Goal: Task Accomplishment & Management: Complete application form

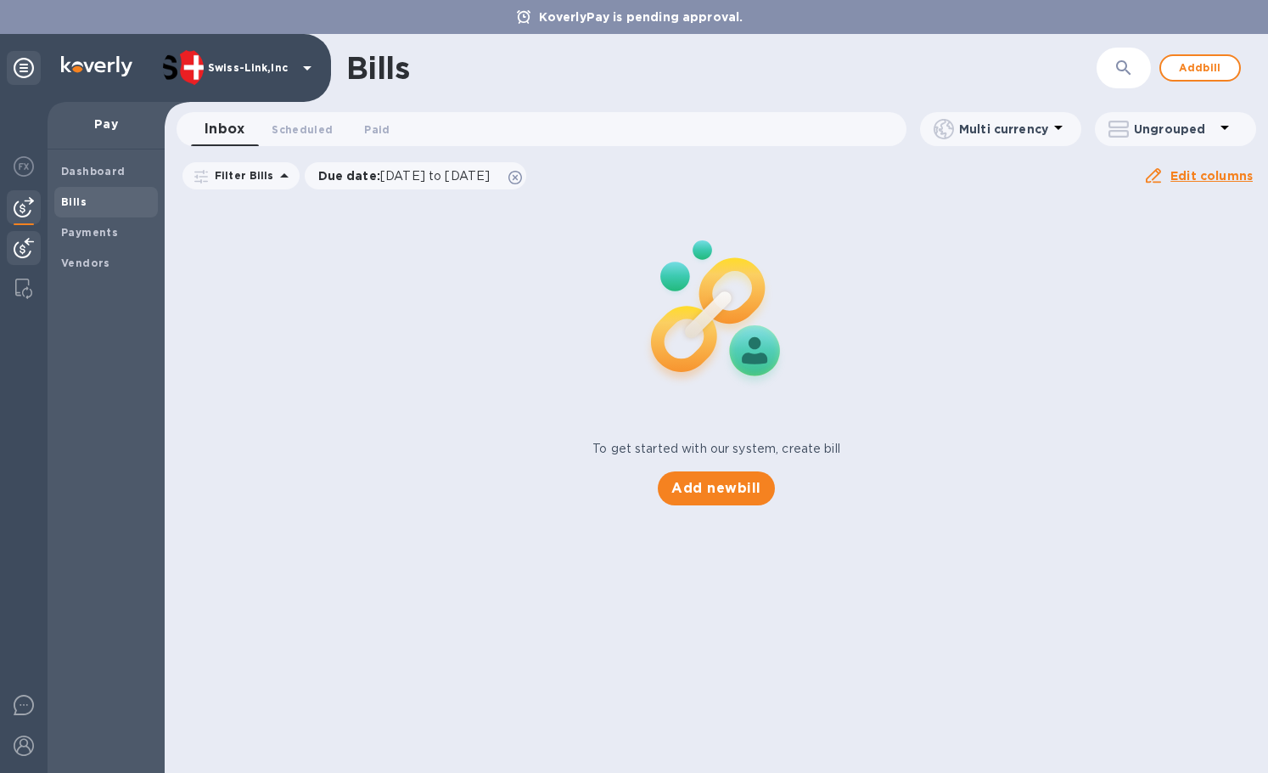
click at [17, 247] on img at bounding box center [24, 248] width 20 height 20
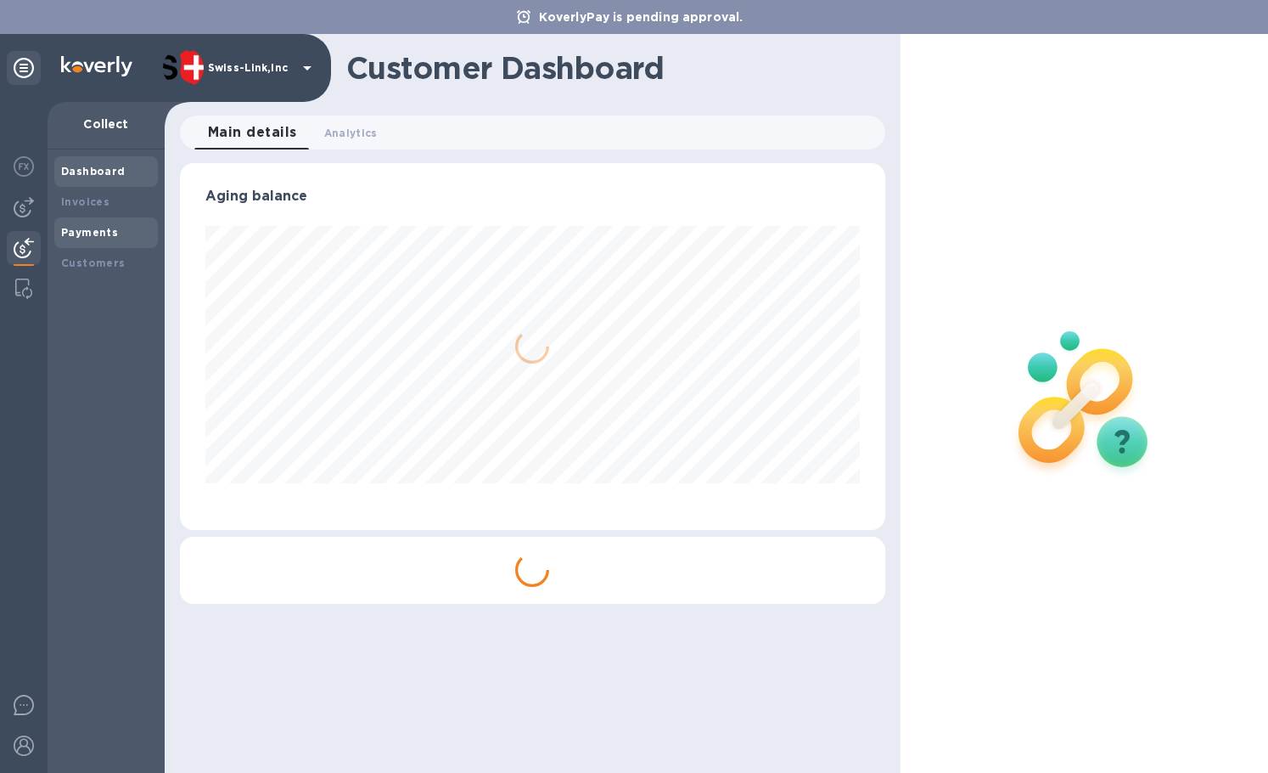
scroll to position [367, 705]
click at [84, 205] on b "Invoices" at bounding box center [85, 201] width 48 height 13
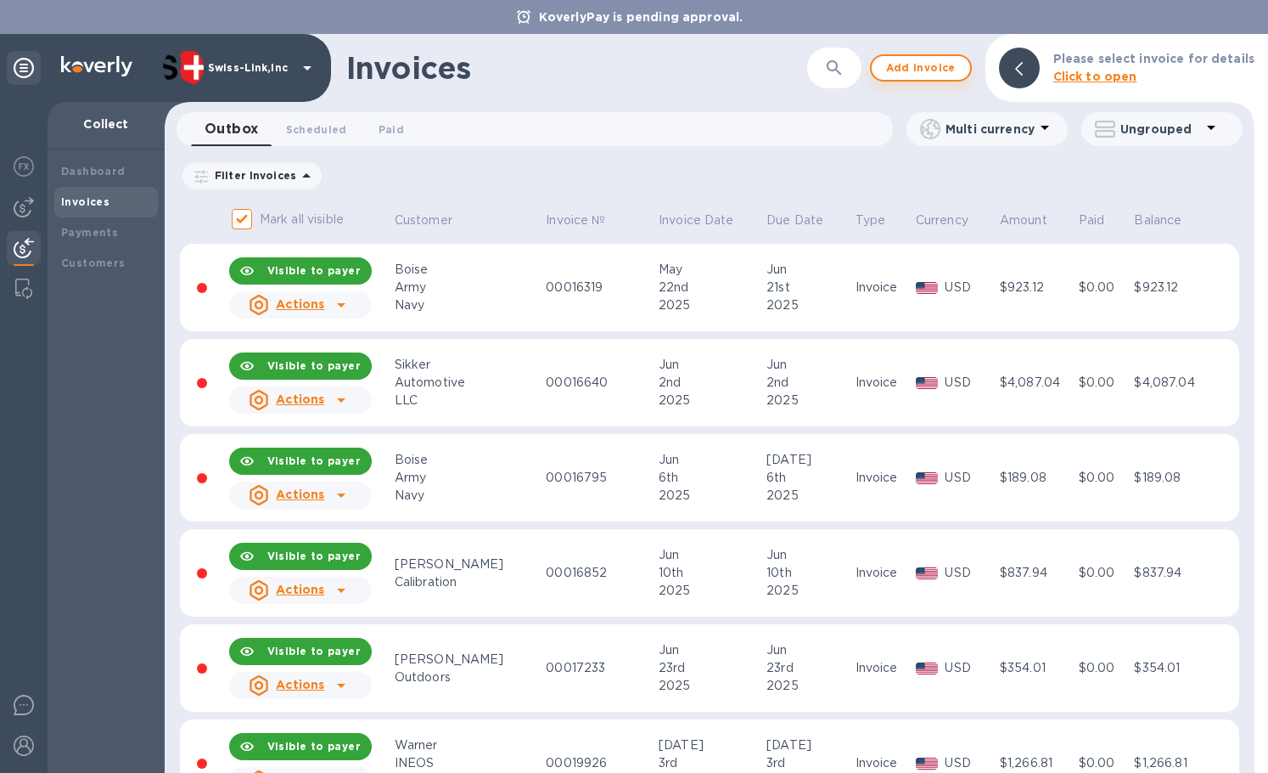
click at [912, 79] on button "Add invoice" at bounding box center [921, 67] width 102 height 27
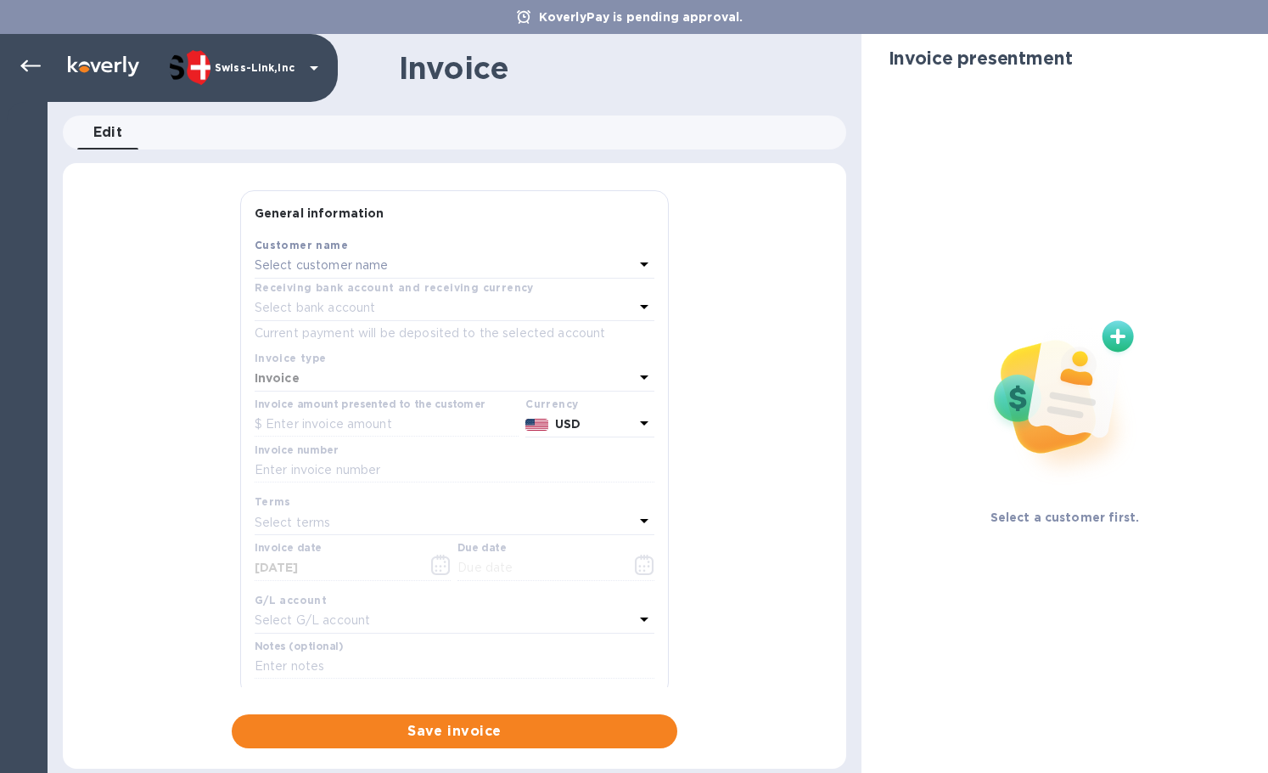
click at [403, 262] on div "Select customer name" at bounding box center [445, 266] width 380 height 24
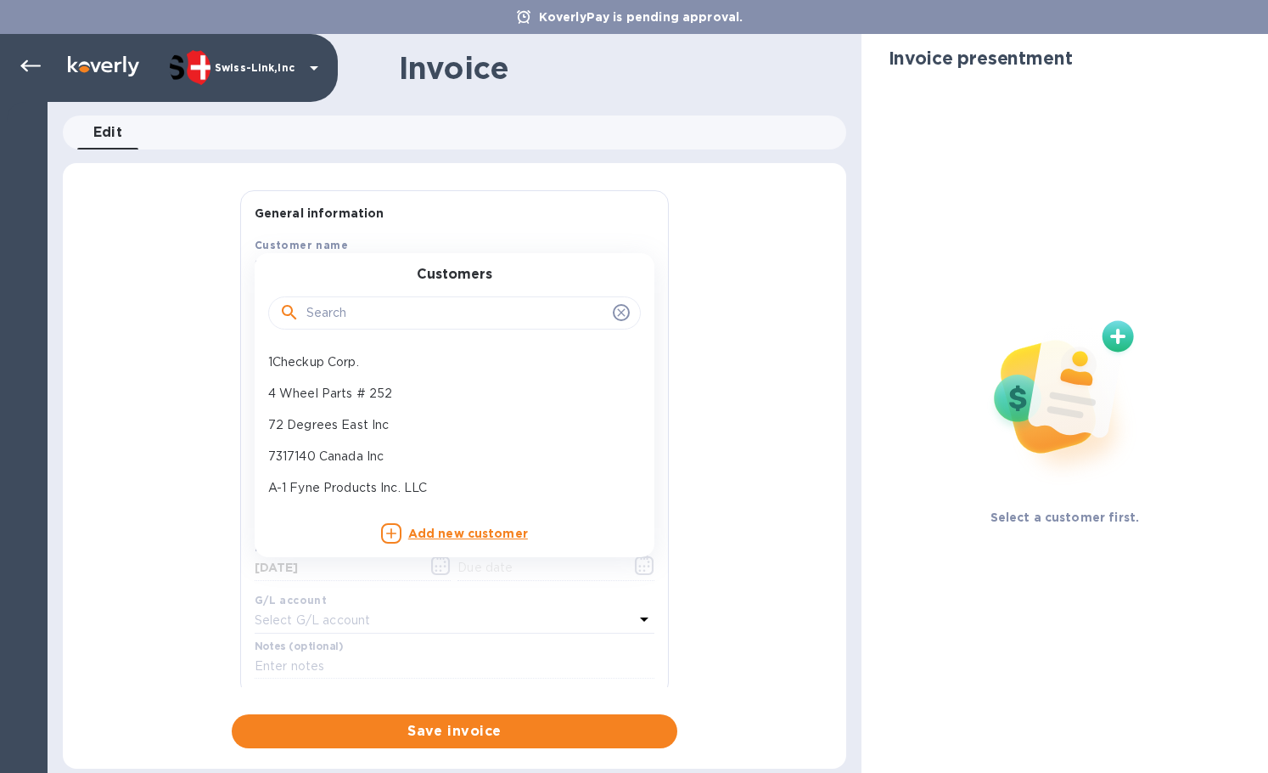
click at [403, 301] on input "text" at bounding box center [457, 313] width 300 height 25
paste input "JB Tools Inc"
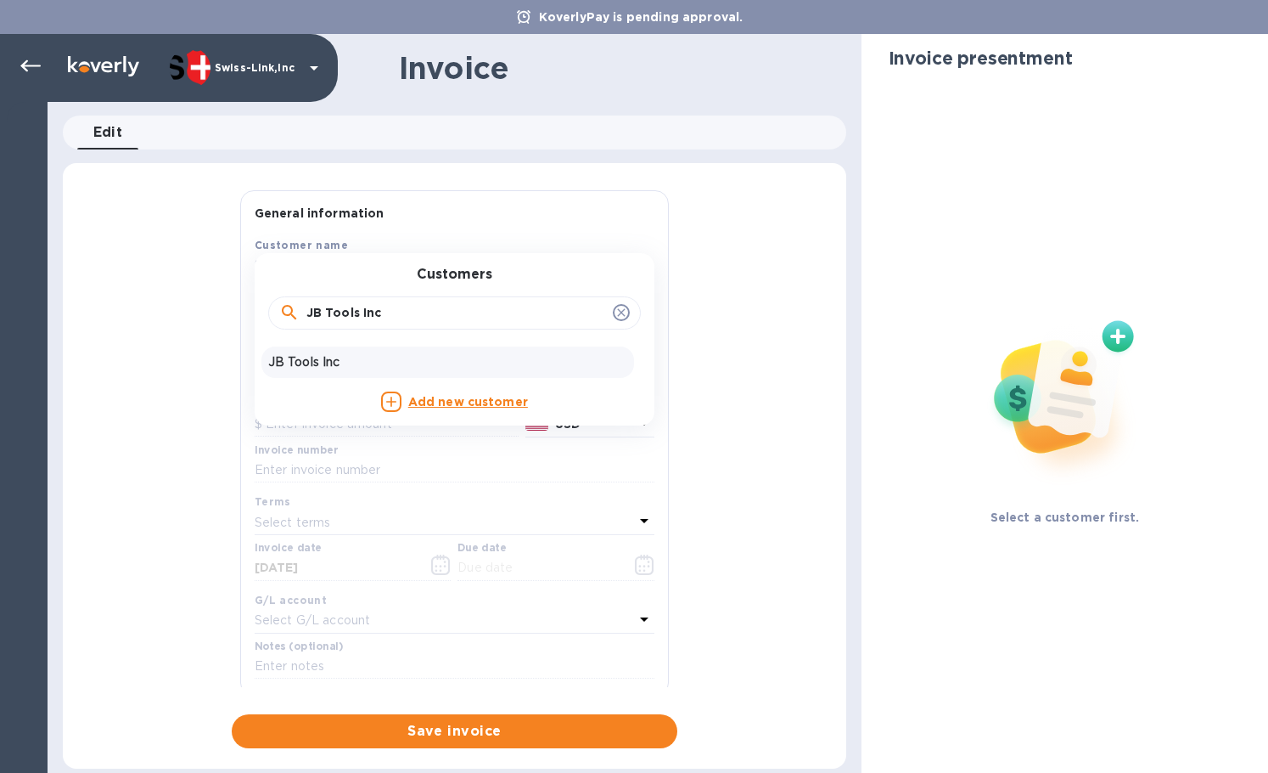
type input "JB Tools Inc"
click at [380, 360] on p "JB Tools Inc" at bounding box center [447, 362] width 359 height 18
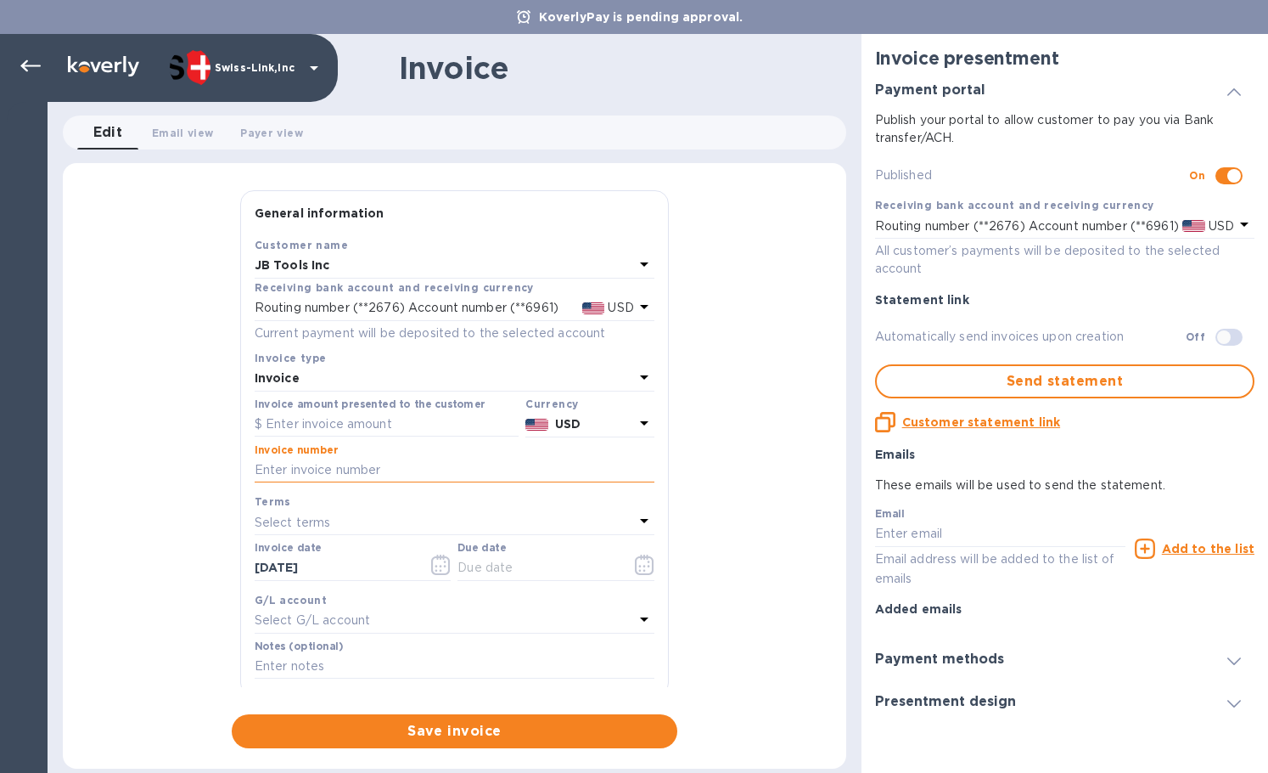
click at [353, 476] on input "text" at bounding box center [455, 470] width 400 height 25
paste input "INV/25-26/0433"
type input "INV/25-26/0433"
click at [442, 423] on input "text" at bounding box center [387, 424] width 264 height 25
paste input "65.00"
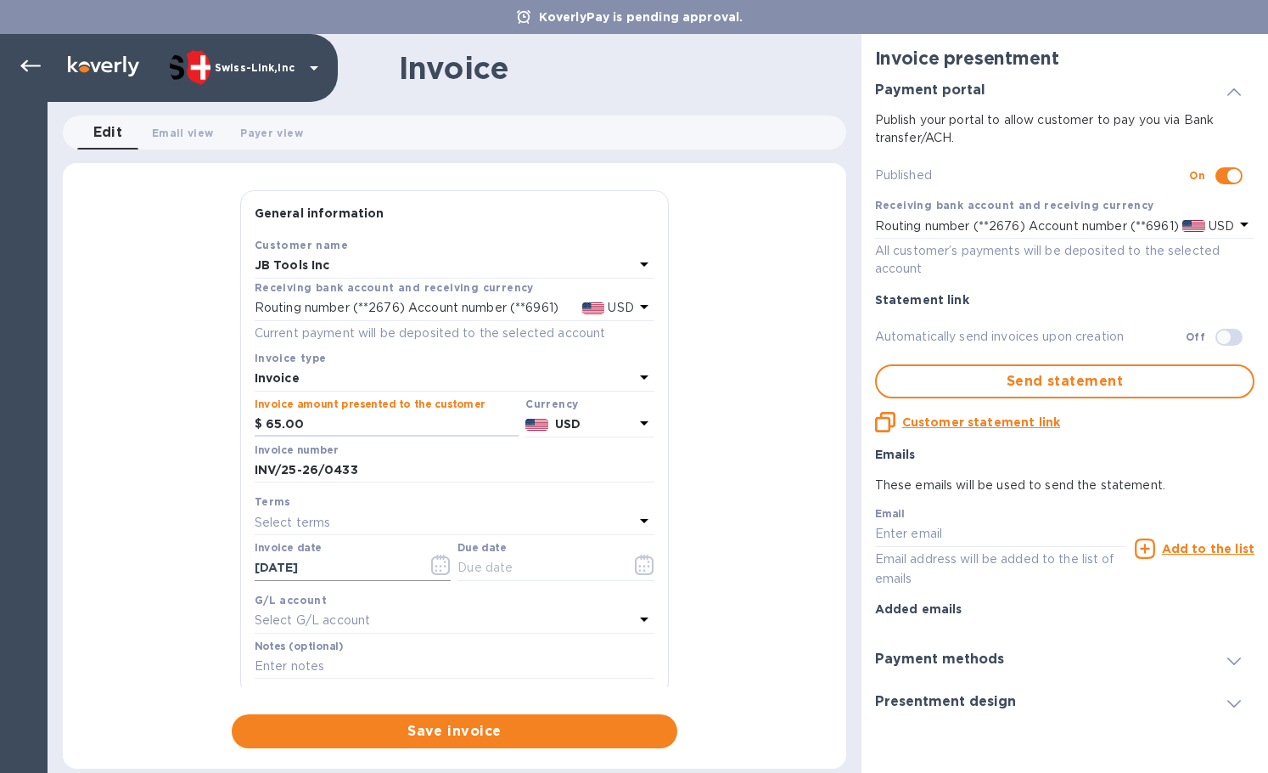
type input "65.00"
drag, startPoint x: 269, startPoint y: 560, endPoint x: 194, endPoint y: 553, distance: 76.0
click at [194, 553] on div "General information Save Customer name JB Tools Inc Receiving bank account and …" at bounding box center [455, 469] width 784 height 558
click at [560, 570] on input "text" at bounding box center [538, 567] width 160 height 25
paste input "[DATE]"
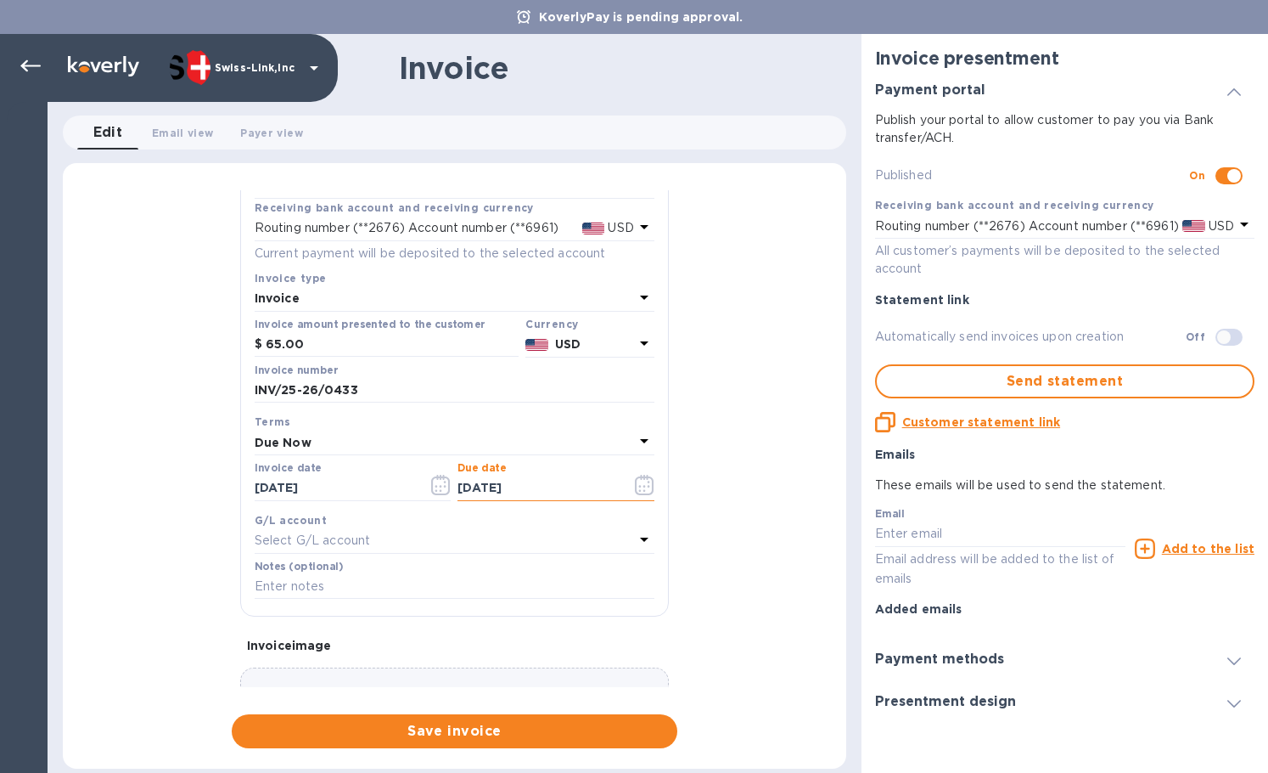
scroll to position [203, 0]
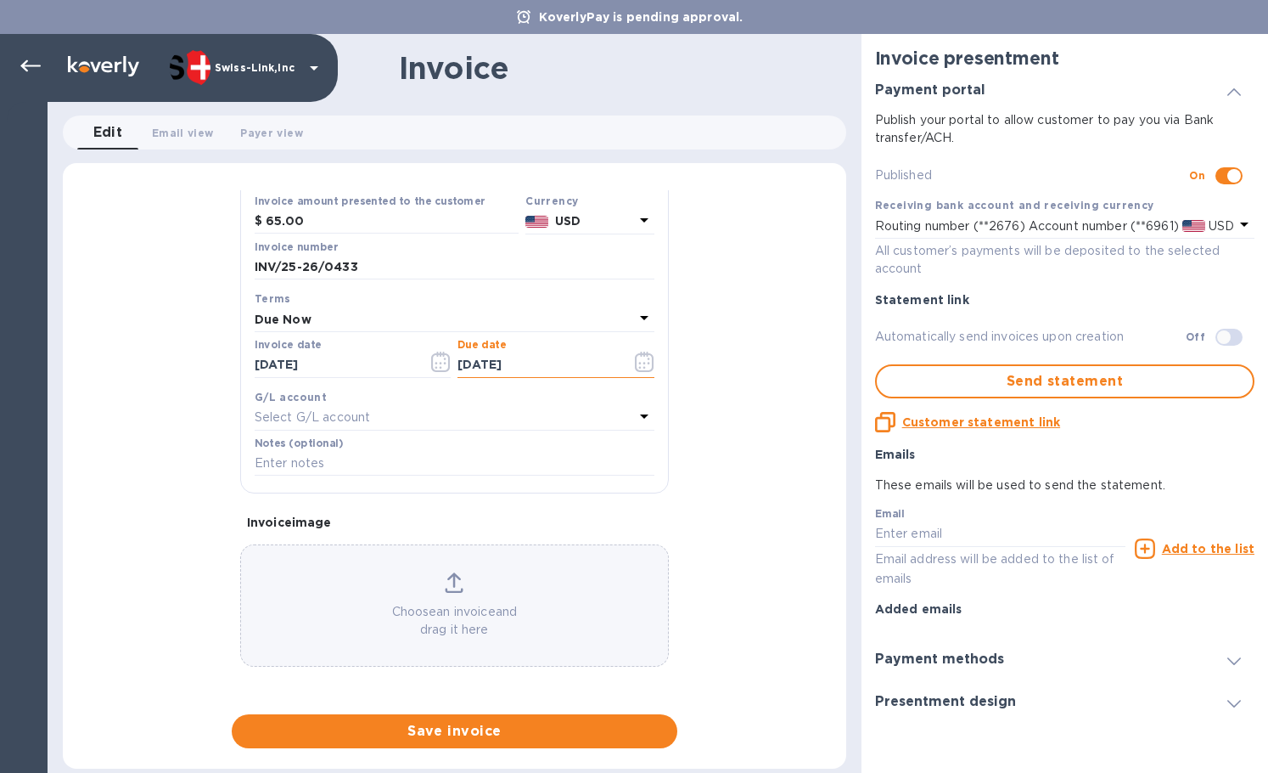
type input "[DATE]"
click at [315, 468] on input "text" at bounding box center [455, 463] width 400 height 25
paste input "BC-SWL-1286974"
type input "BC-SWL-1286974"
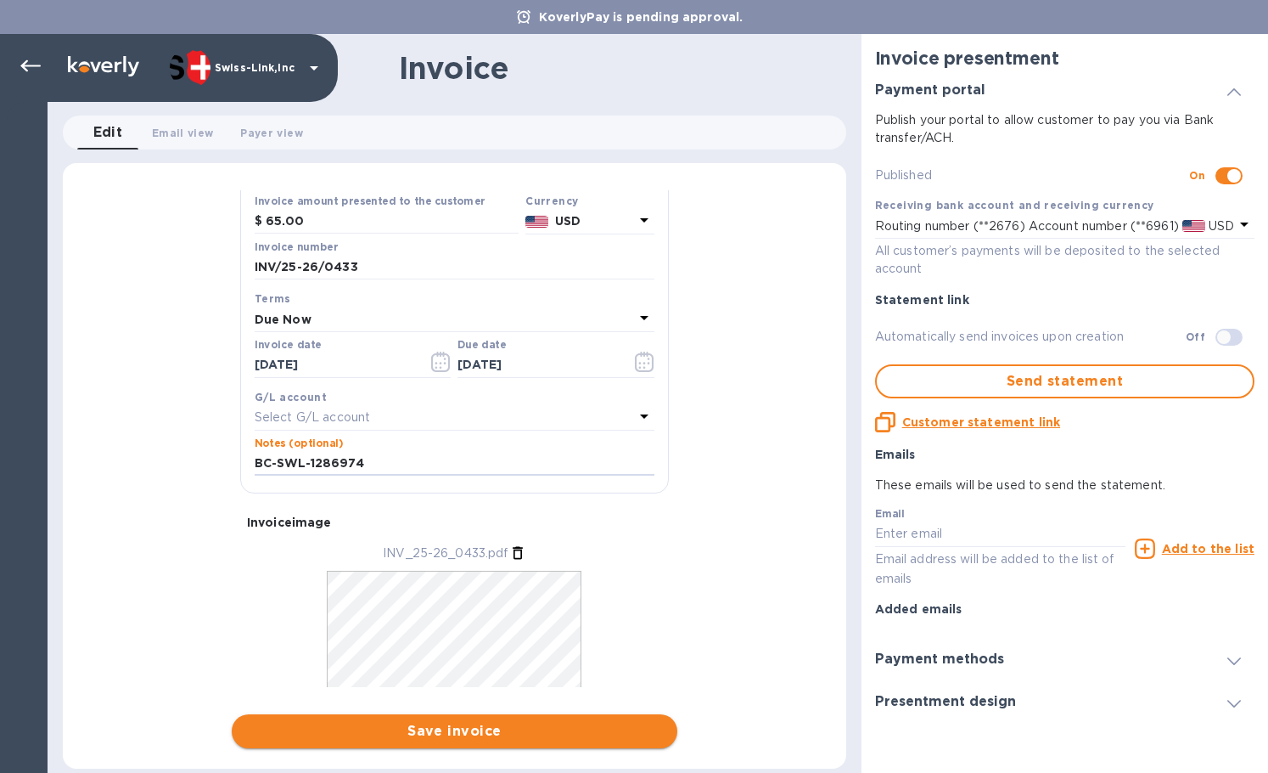
click at [446, 736] on span "Save invoice" at bounding box center [454, 731] width 419 height 20
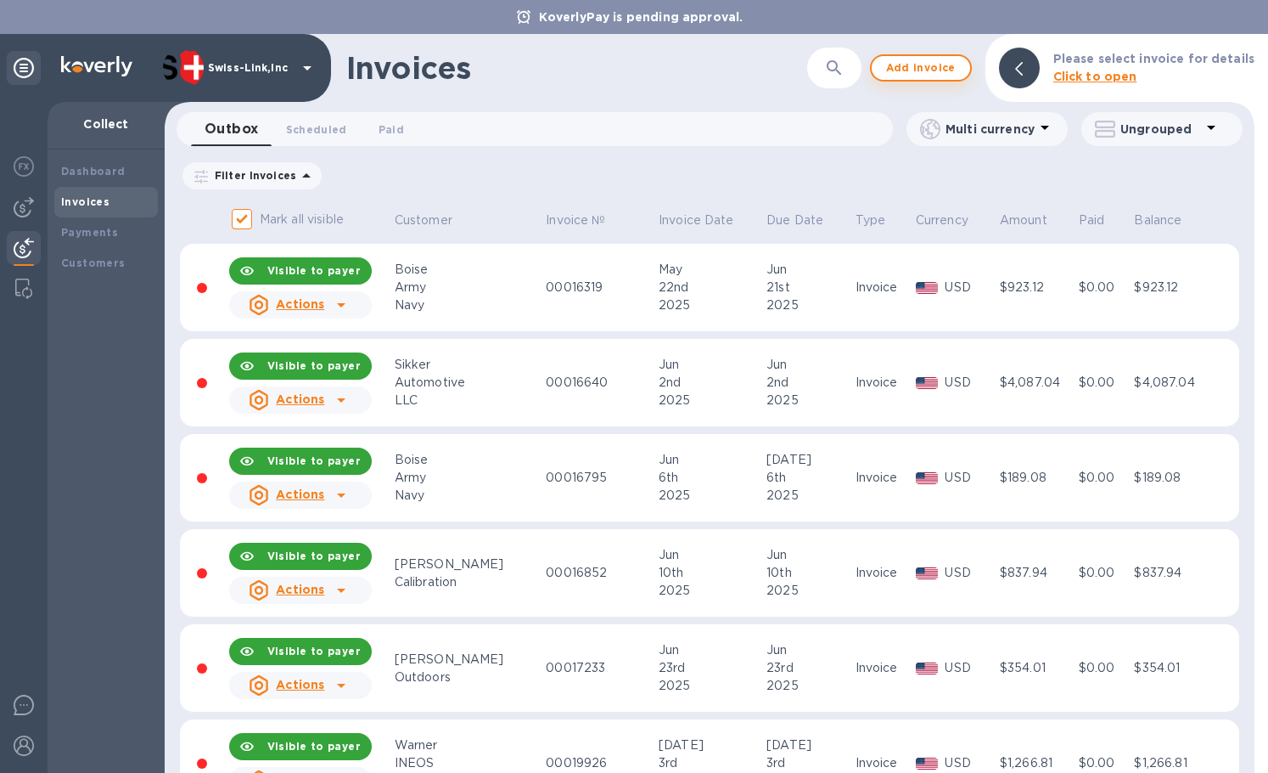
click at [925, 64] on span "Add invoice" at bounding box center [921, 68] width 71 height 20
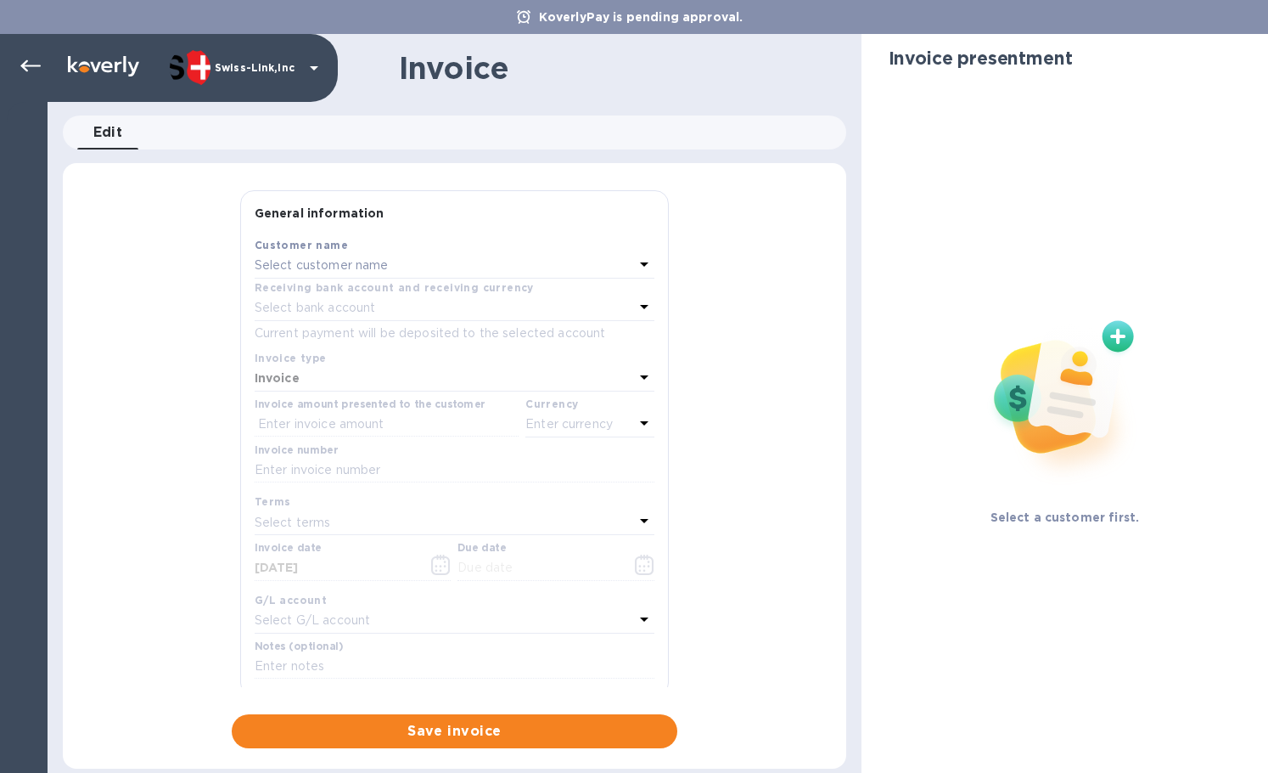
click at [381, 261] on p "Select customer name" at bounding box center [322, 265] width 134 height 18
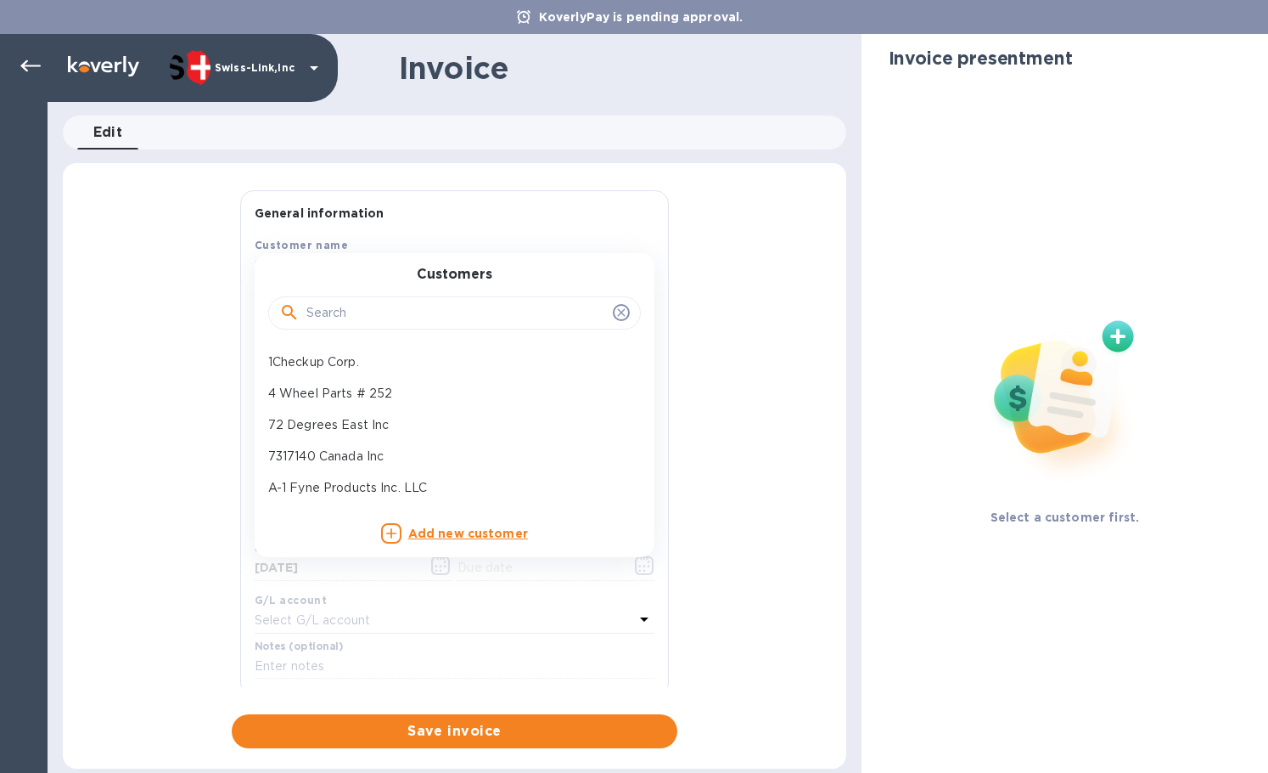
click at [364, 306] on input "text" at bounding box center [457, 313] width 300 height 25
paste input "JB Tools Inc"
type input "JB Tools Inc"
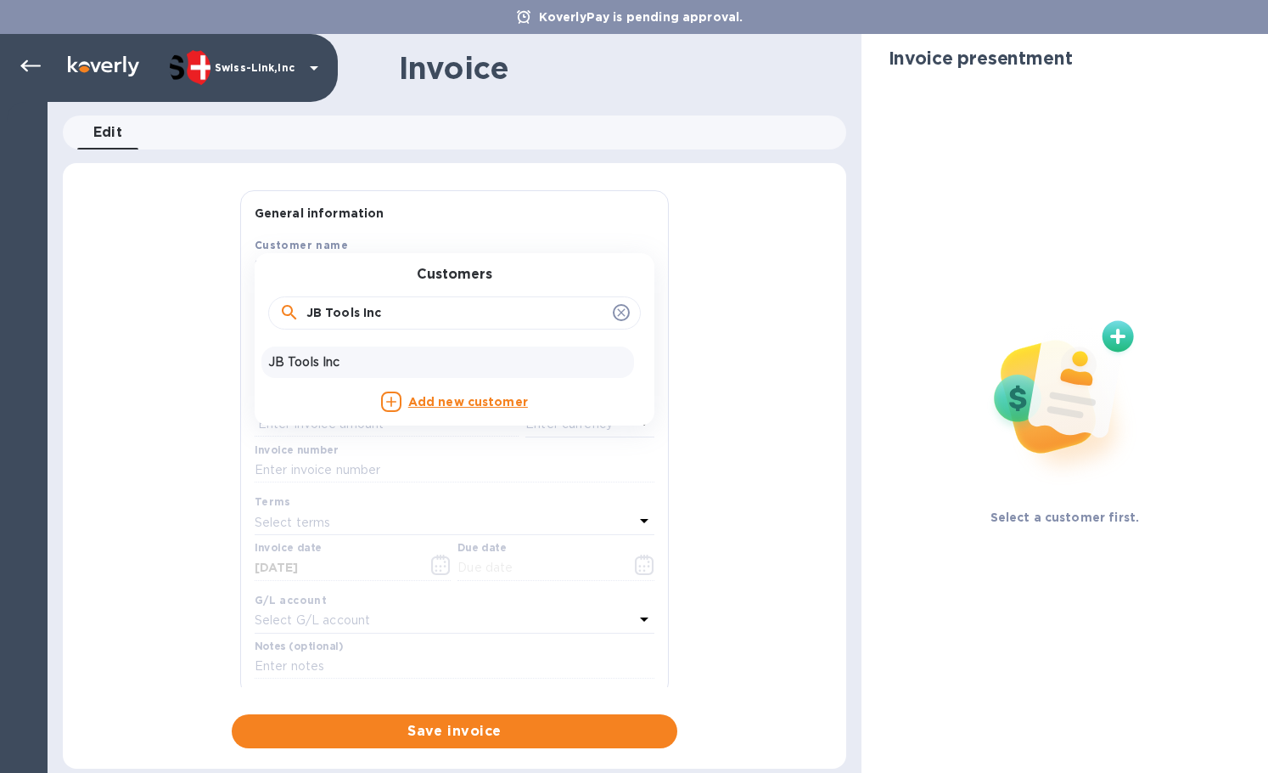
click at [380, 358] on p "JB Tools Inc" at bounding box center [447, 362] width 359 height 18
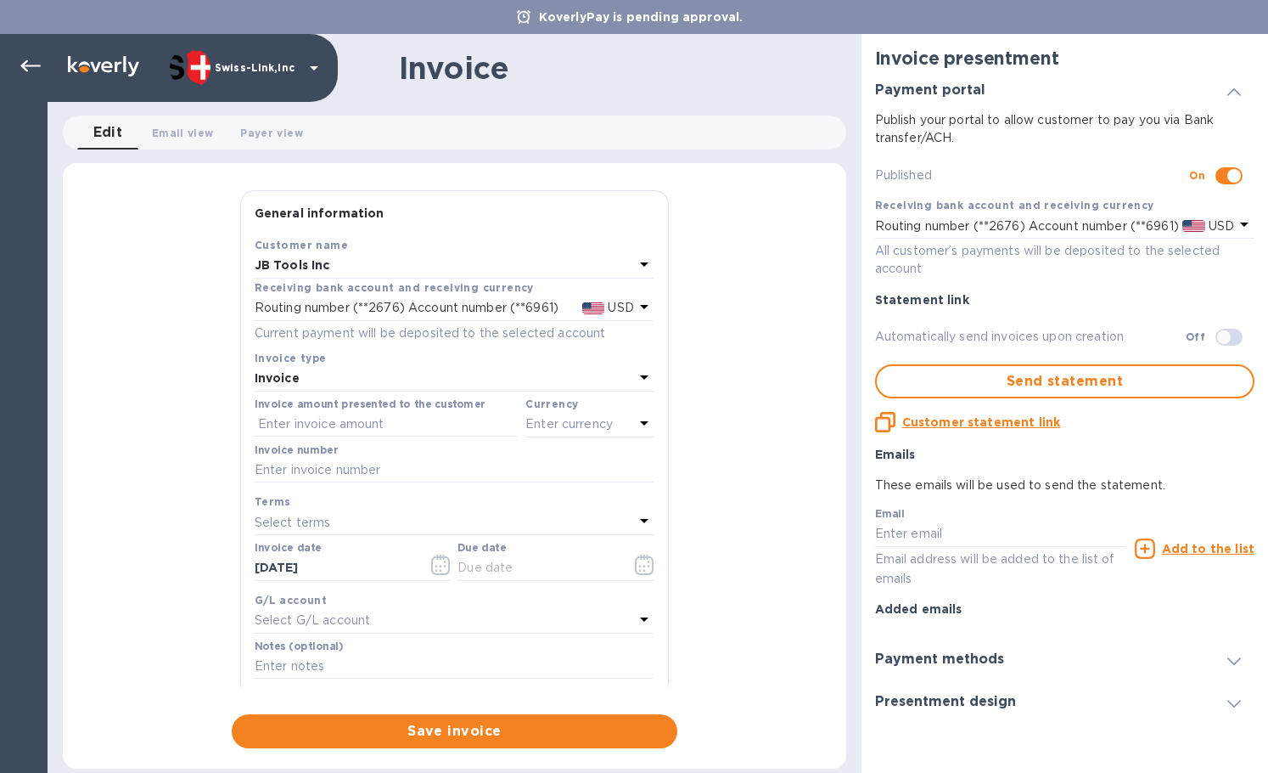
drag, startPoint x: 413, startPoint y: 472, endPoint x: 636, endPoint y: 497, distance: 223.8
click at [413, 472] on input "text" at bounding box center [455, 470] width 400 height 25
paste input "INV/25-26/0434"
type input "INV/25-26/0434"
click at [362, 419] on input "text" at bounding box center [387, 424] width 264 height 25
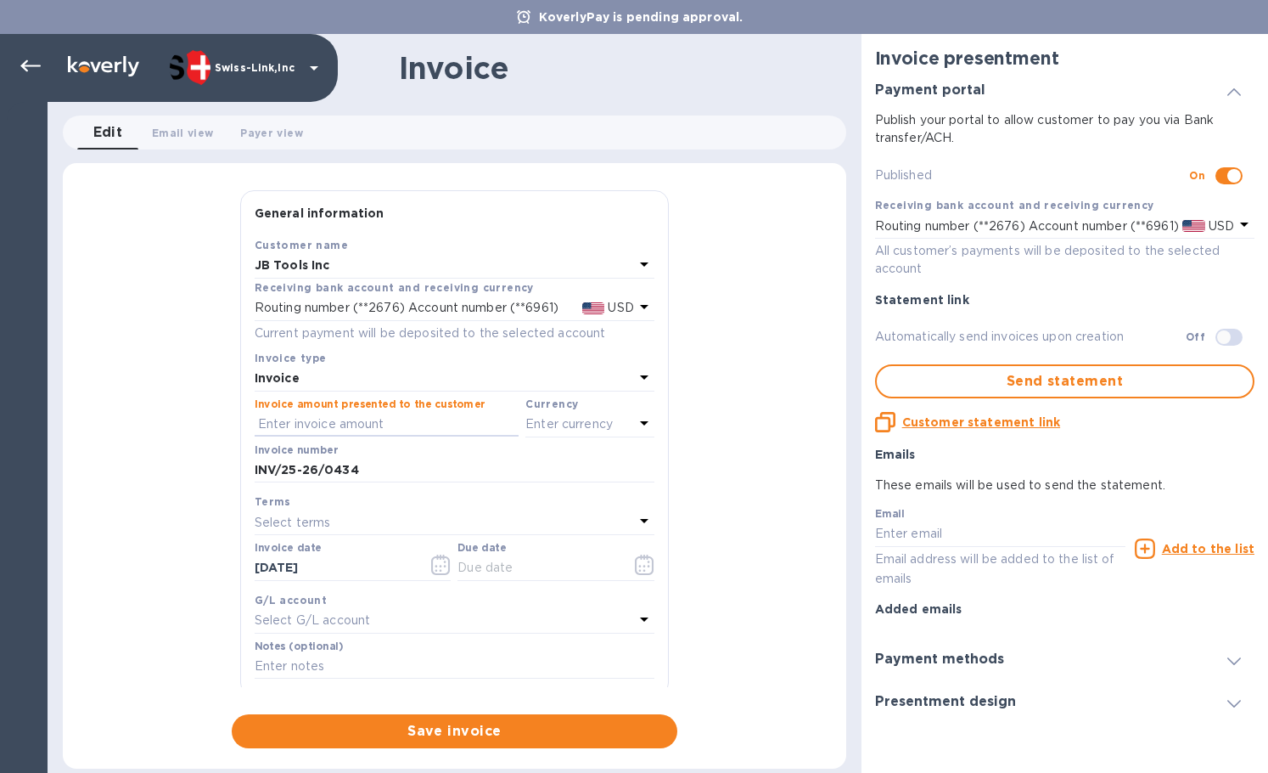
paste input "34.95"
type input "34.95"
click at [585, 430] on p "Enter currency" at bounding box center [569, 424] width 87 height 18
click at [458, 471] on div "USD" at bounding box center [426, 467] width 138 height 25
drag, startPoint x: 356, startPoint y: 566, endPoint x: 167, endPoint y: 559, distance: 188.6
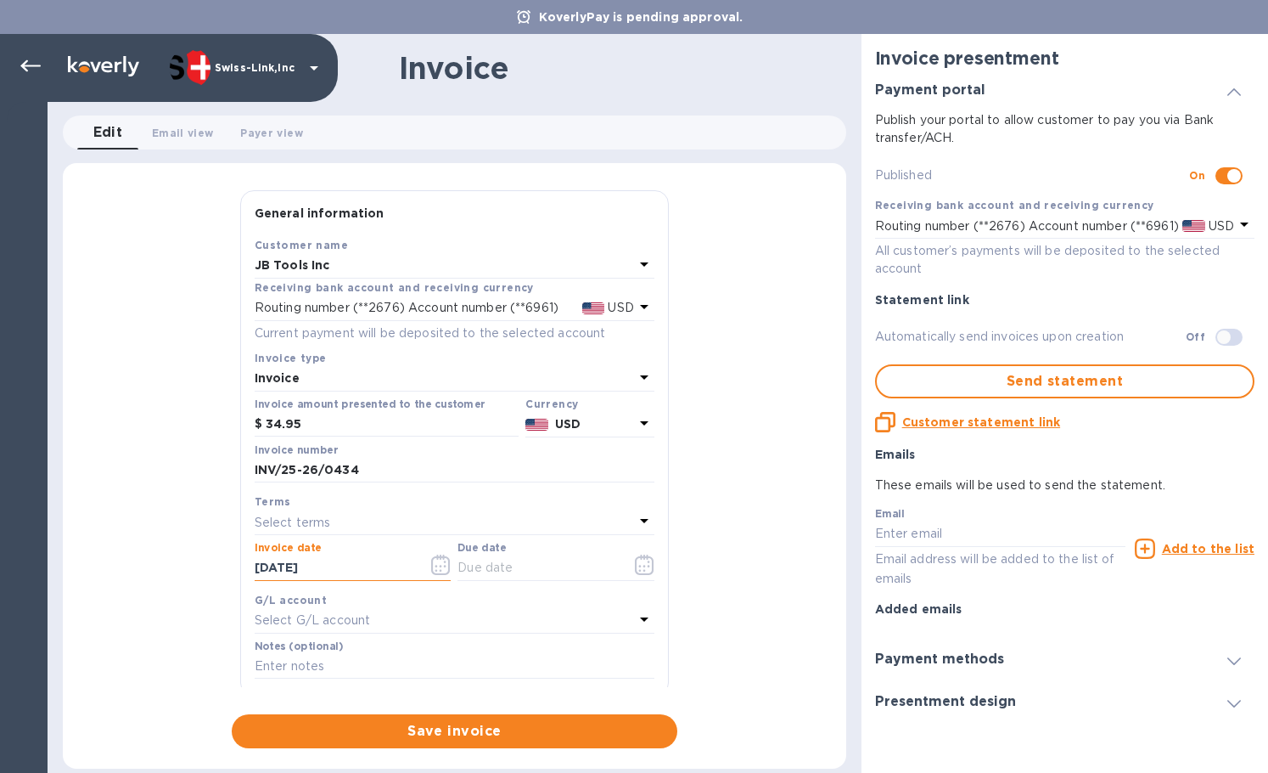
click at [167, 559] on div "General information Save Customer name JB Tools Inc Receiving bank account and …" at bounding box center [455, 469] width 784 height 558
click at [547, 565] on input "text" at bounding box center [538, 567] width 160 height 25
paste input "[DATE]"
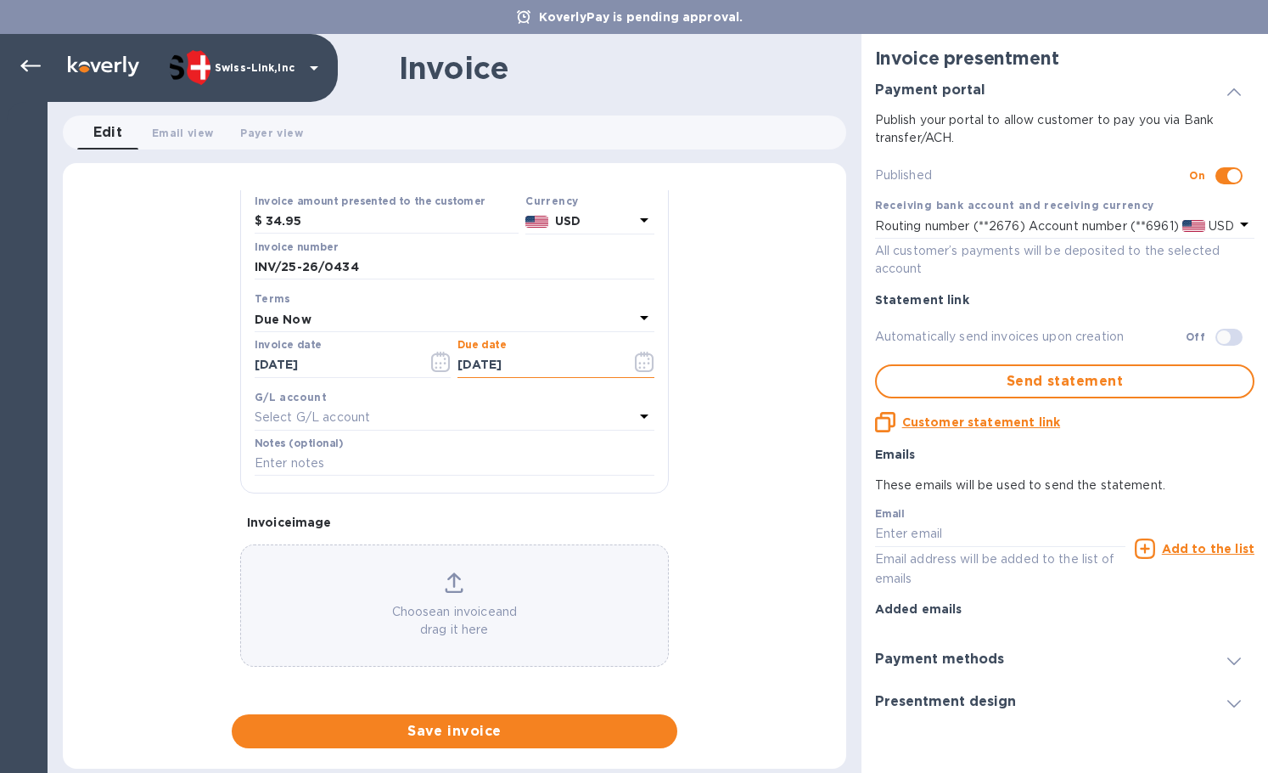
type input "[DATE]"
click at [343, 469] on input "text" at bounding box center [455, 463] width 400 height 25
paste input "BC-SWL-1281955"
type input "BC-SWL-1281955"
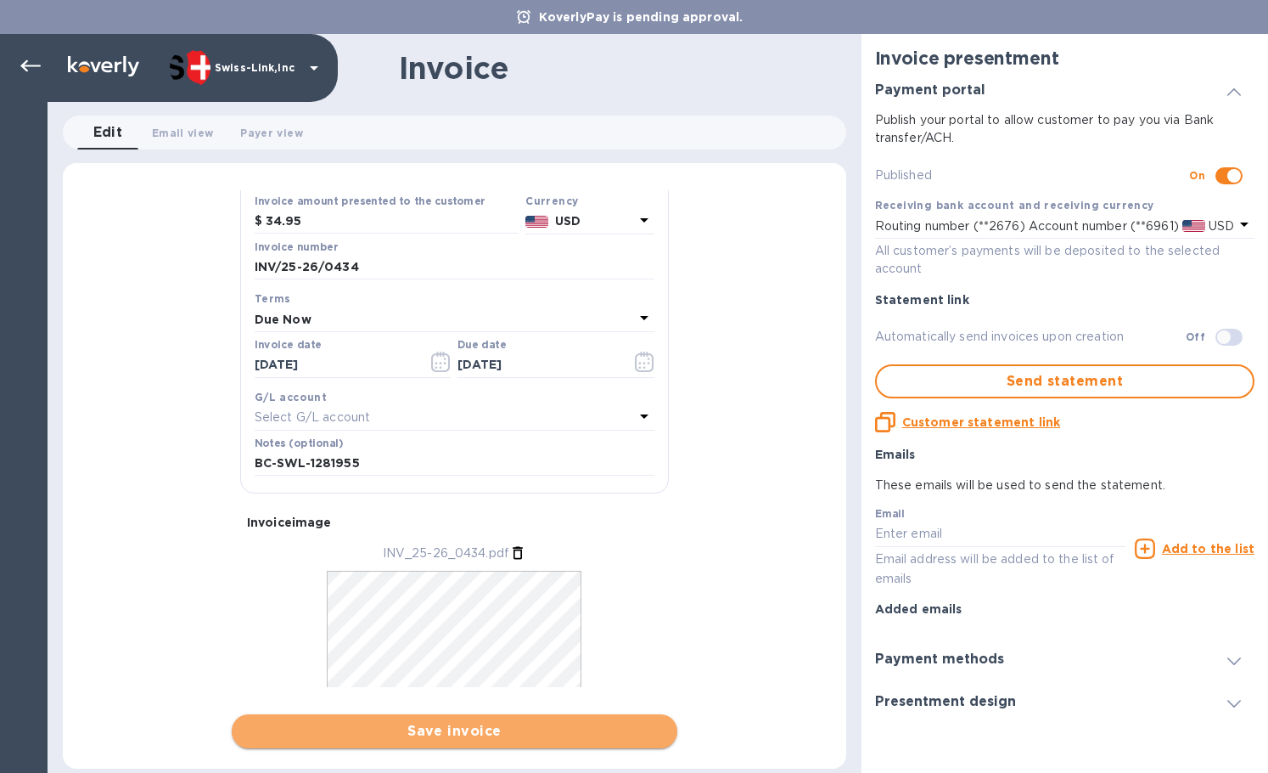
click at [453, 726] on span "Save invoice" at bounding box center [454, 731] width 419 height 20
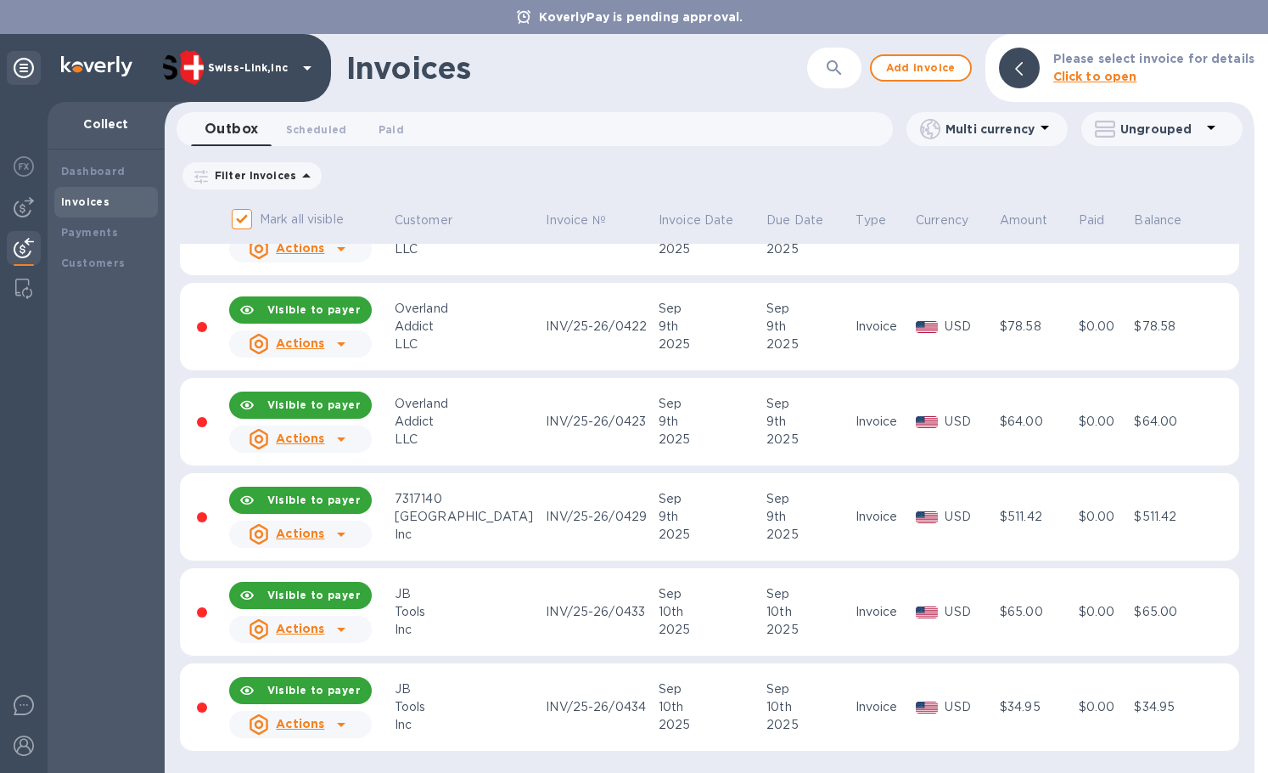
scroll to position [2149, 0]
click at [341, 728] on icon at bounding box center [341, 723] width 20 height 20
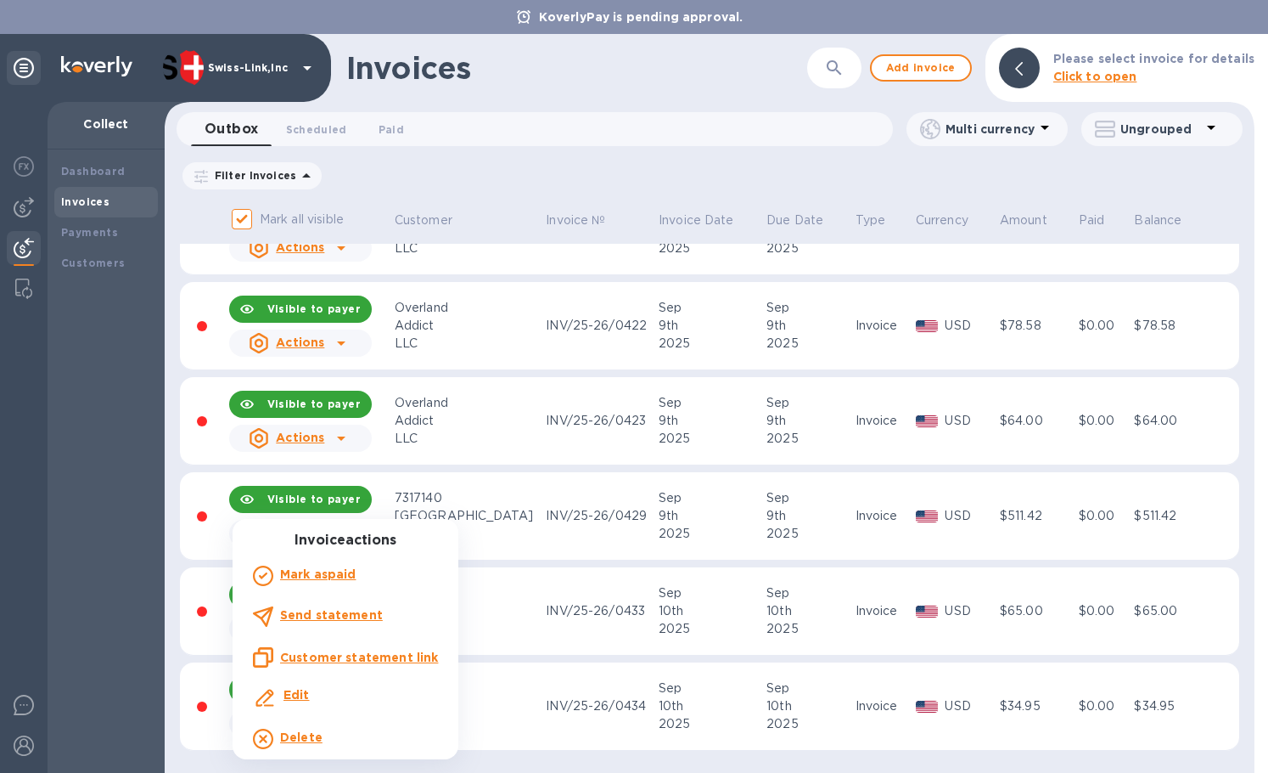
click at [403, 654] on u "Customer statement link" at bounding box center [359, 657] width 158 height 14
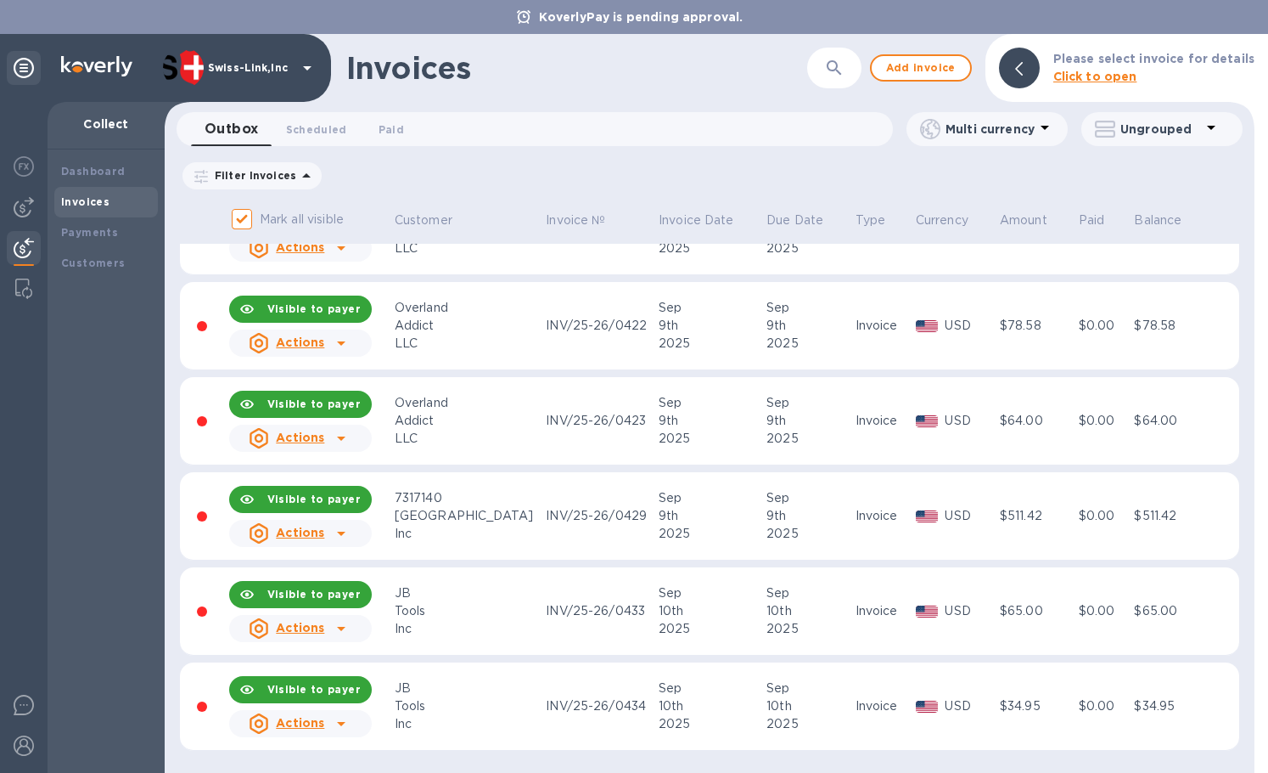
click at [550, 85] on div "Invoices ​ Add invoice Please select invoice for details Click to open" at bounding box center [710, 68] width 1090 height 68
